Goal: Check status: Check status

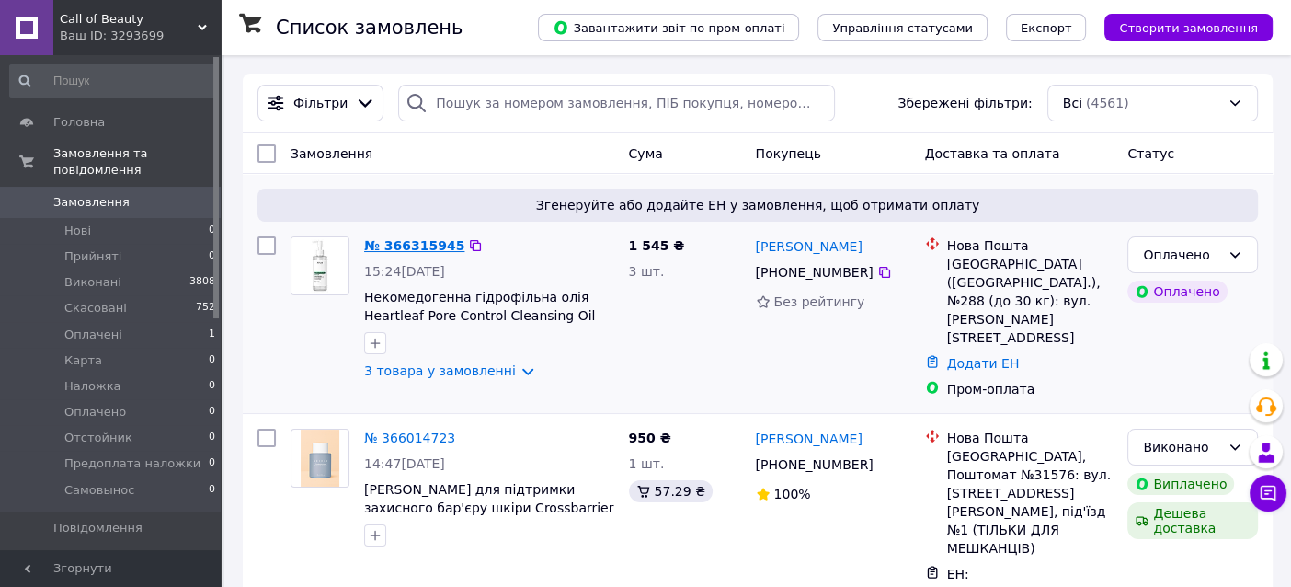
click at [401, 239] on link "№ 366315945" at bounding box center [414, 245] width 100 height 15
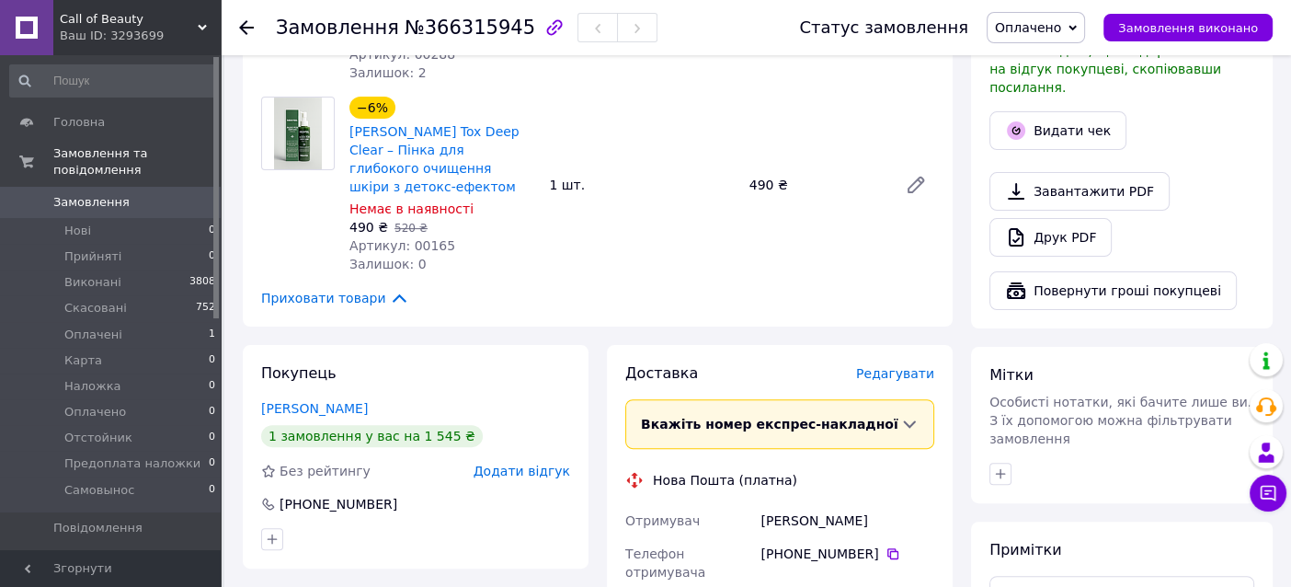
scroll to position [459, 0]
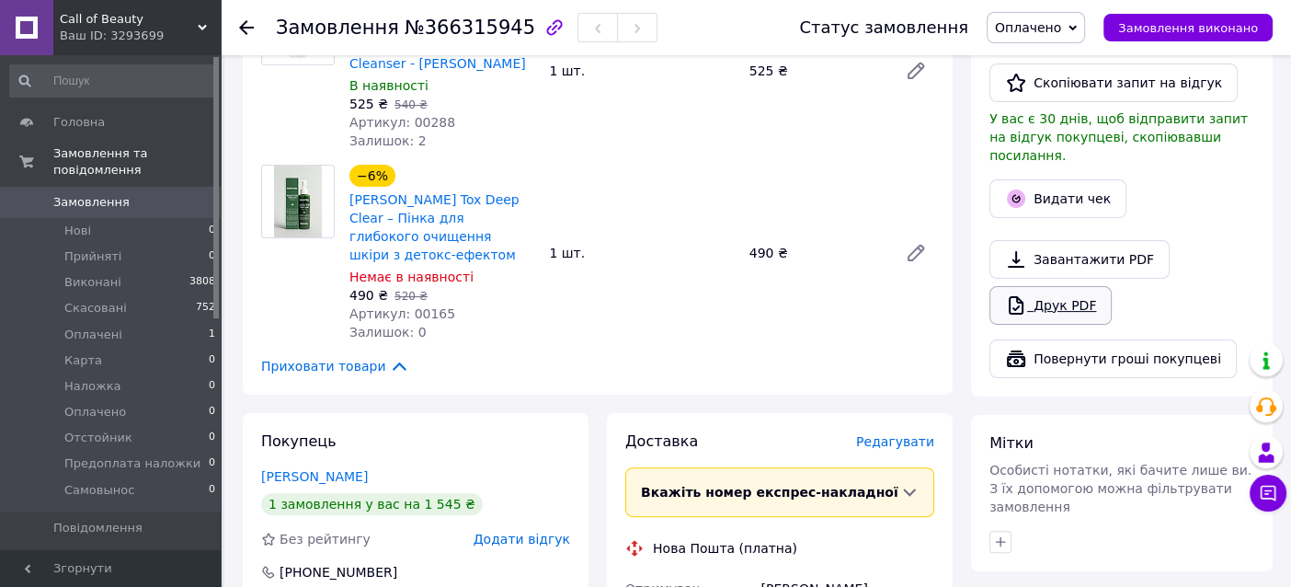
click at [1073, 286] on link "Друк PDF" at bounding box center [1051, 305] width 122 height 39
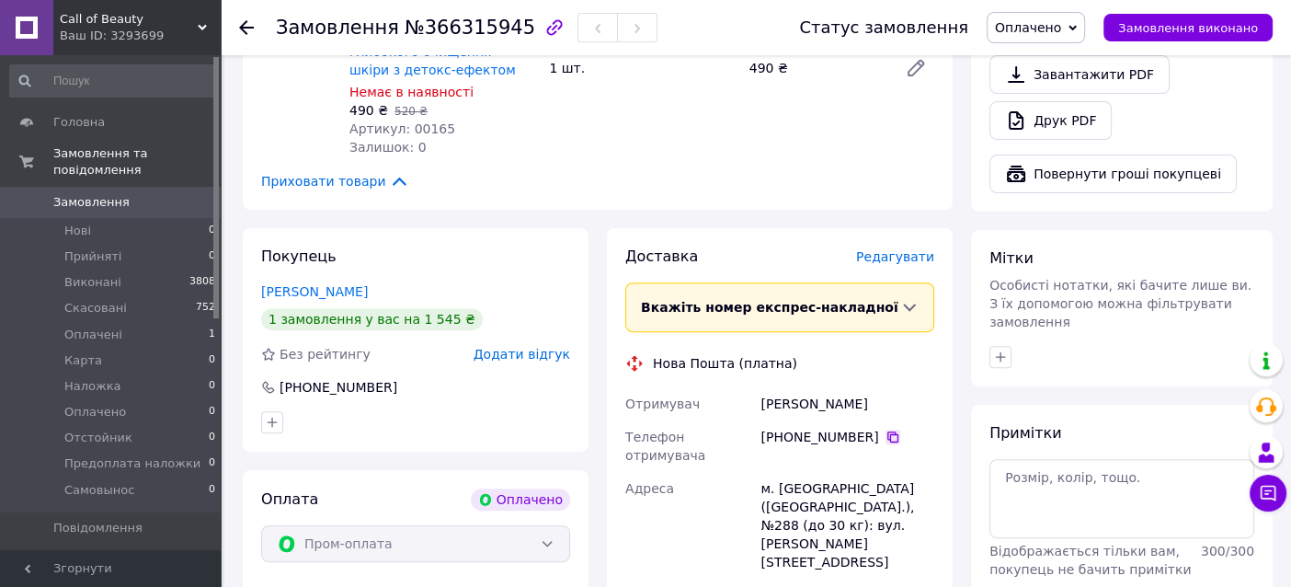
click at [886, 432] on icon at bounding box center [893, 436] width 15 height 15
click at [799, 403] on div "[PERSON_NAME]" at bounding box center [847, 403] width 181 height 33
copy div "[PERSON_NAME]"
click at [841, 399] on div "[PERSON_NAME]" at bounding box center [847, 403] width 181 height 33
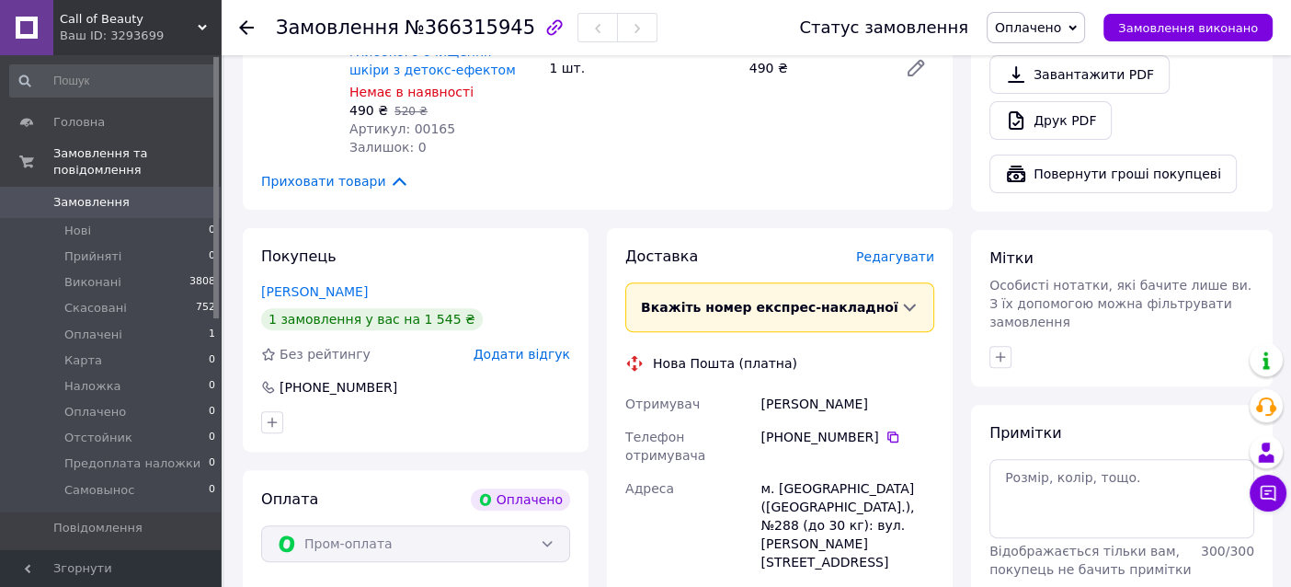
click at [841, 399] on div "[PERSON_NAME]" at bounding box center [847, 403] width 181 height 33
copy div "[PERSON_NAME]"
click at [921, 472] on div "м. [GEOGRAPHIC_DATA] ([GEOGRAPHIC_DATA].), №288 (до 30 кг): вул. [PERSON_NAME][…" at bounding box center [847, 525] width 181 height 107
copy div "288"
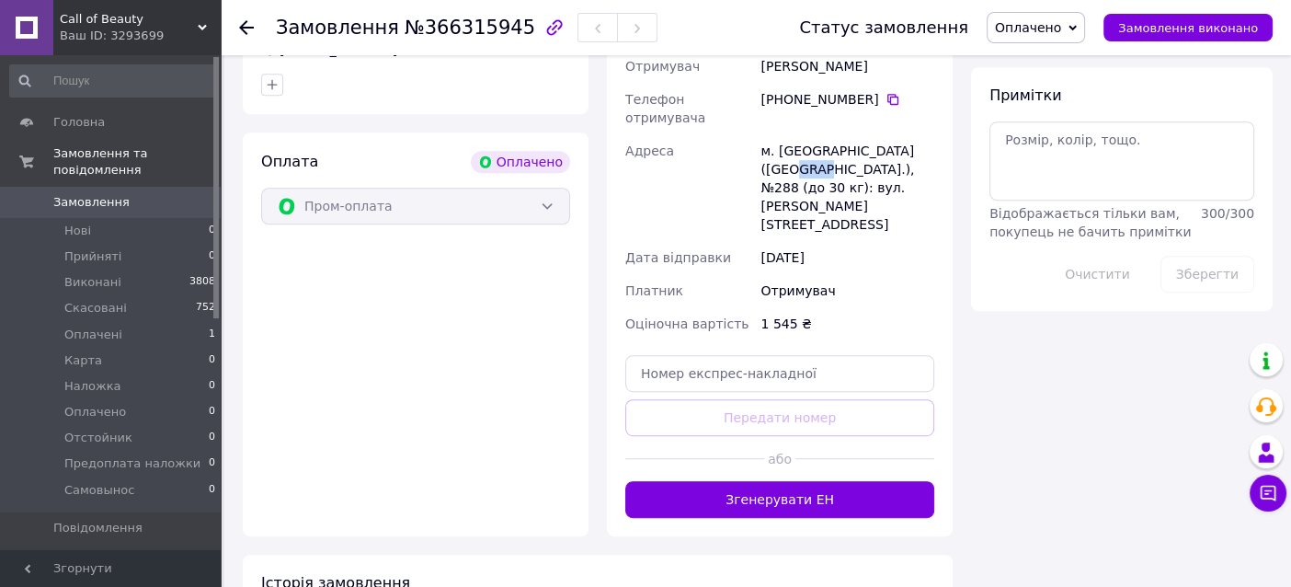
scroll to position [1012, 0]
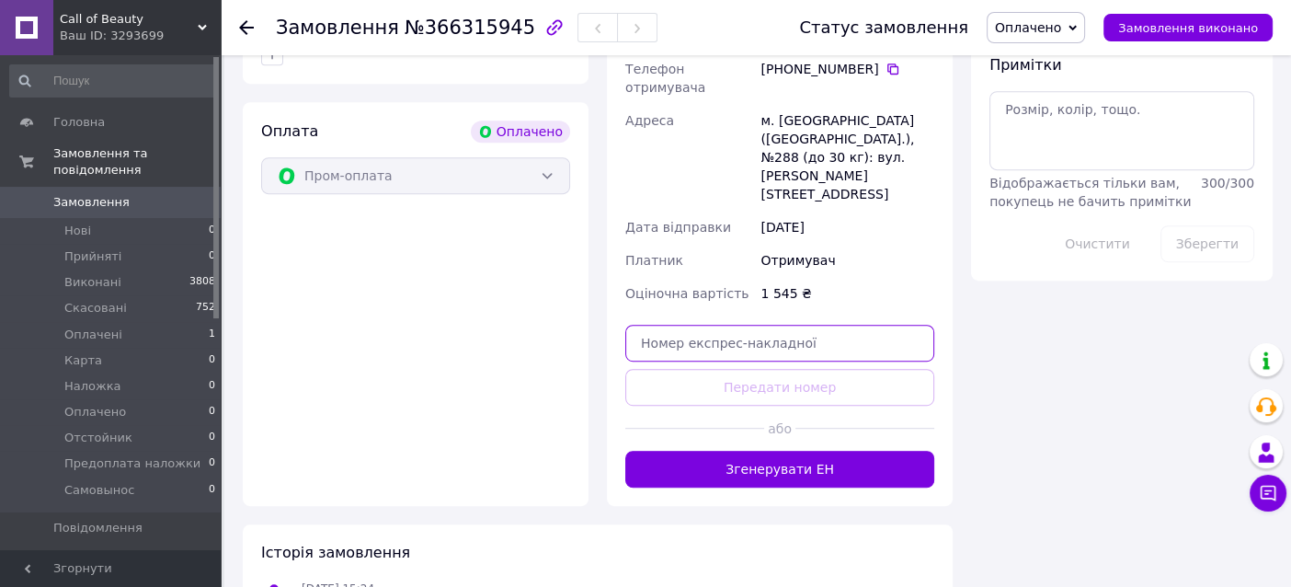
click at [667, 325] on input "text" at bounding box center [779, 343] width 309 height 37
paste input "20451269142154"
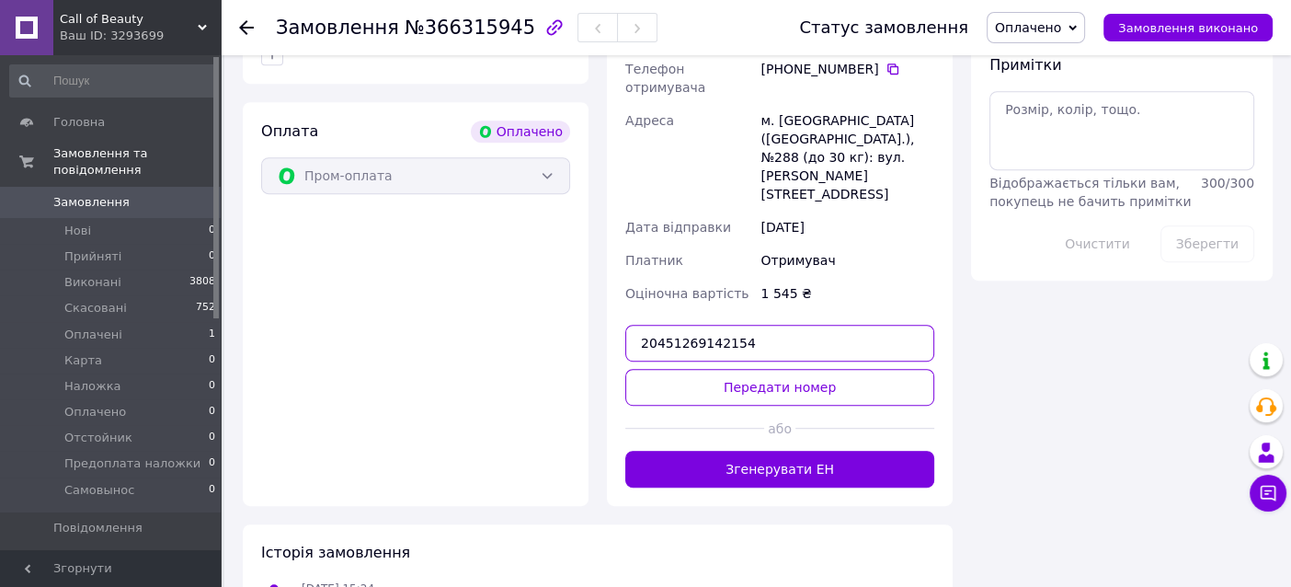
type input "20451269142154"
click at [716, 406] on div at bounding box center [694, 428] width 139 height 45
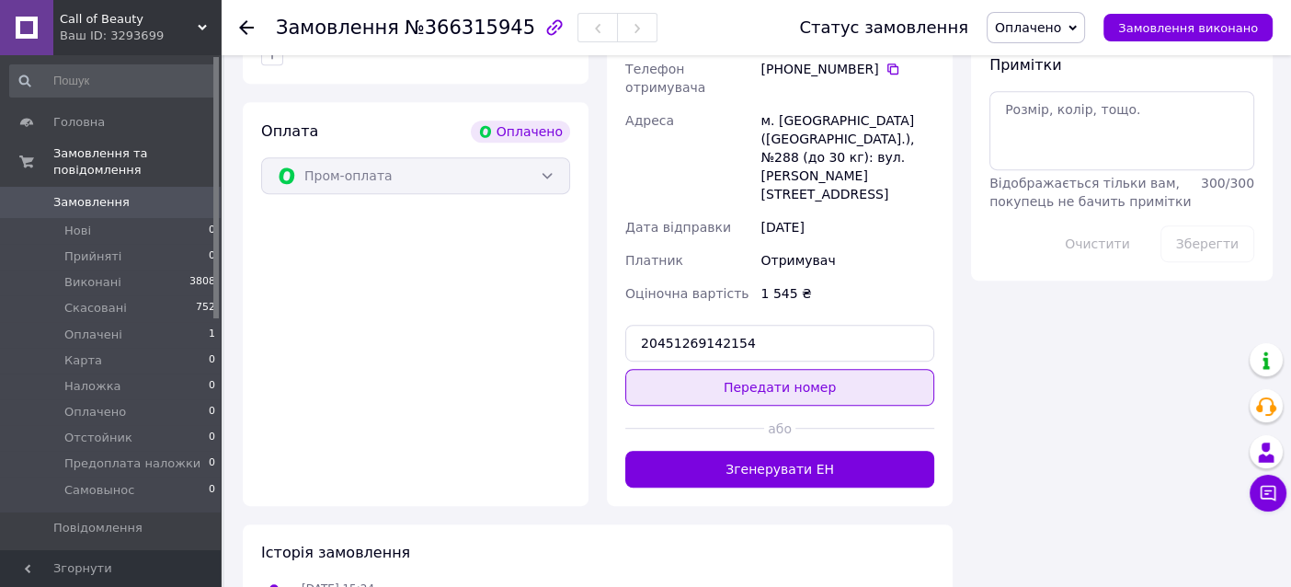
click at [718, 369] on button "Передати номер" at bounding box center [779, 387] width 309 height 37
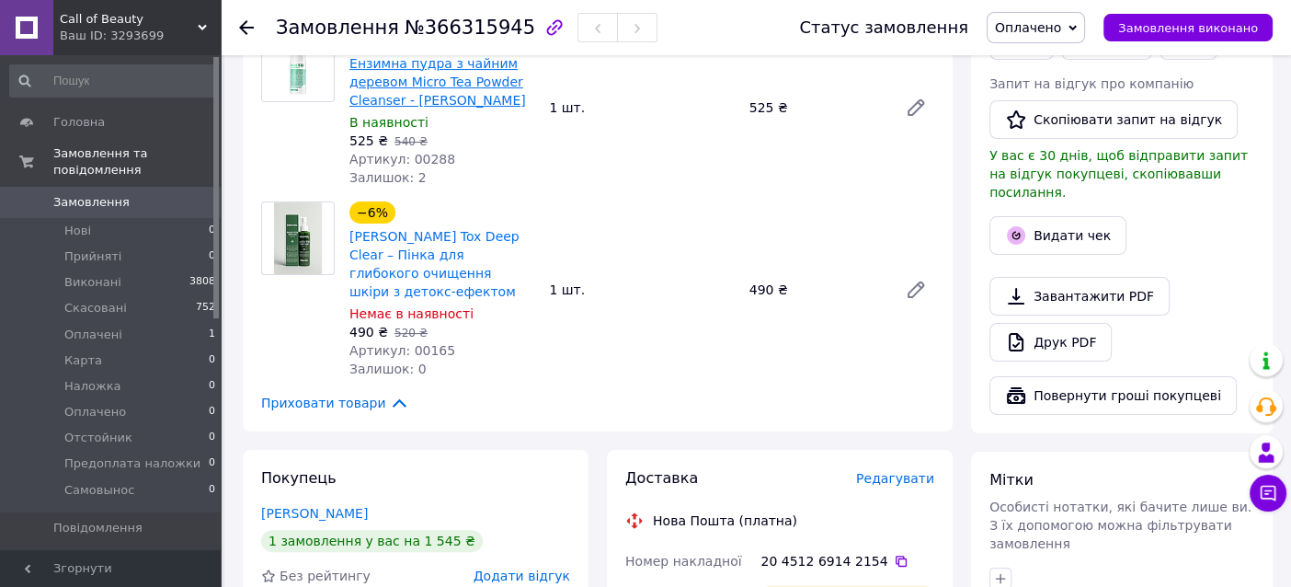
scroll to position [411, 0]
